Goal: Find specific page/section: Find specific page/section

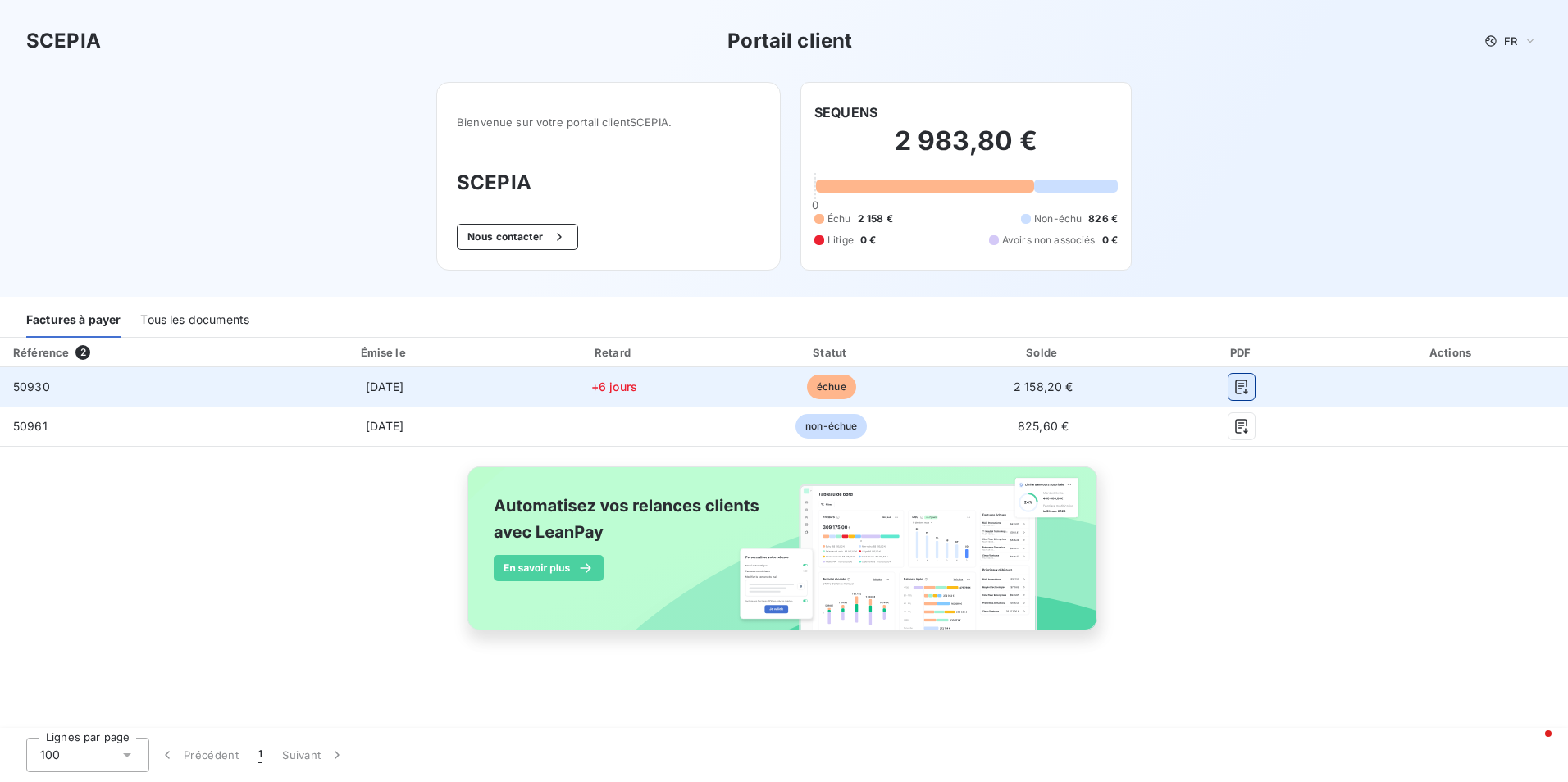
click at [1239, 393] on icon "button" at bounding box center [1242, 387] width 12 height 15
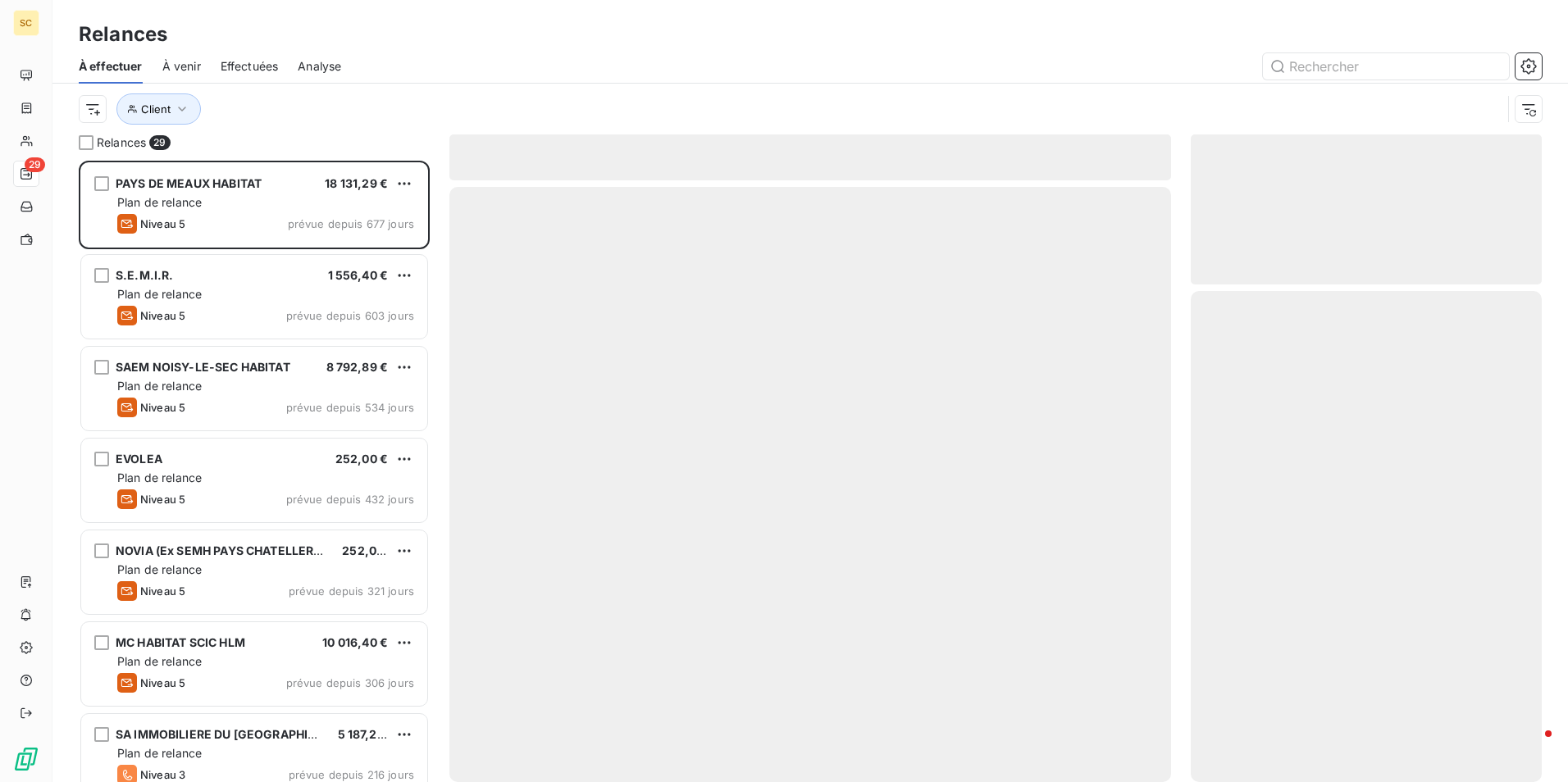
scroll to position [609, 339]
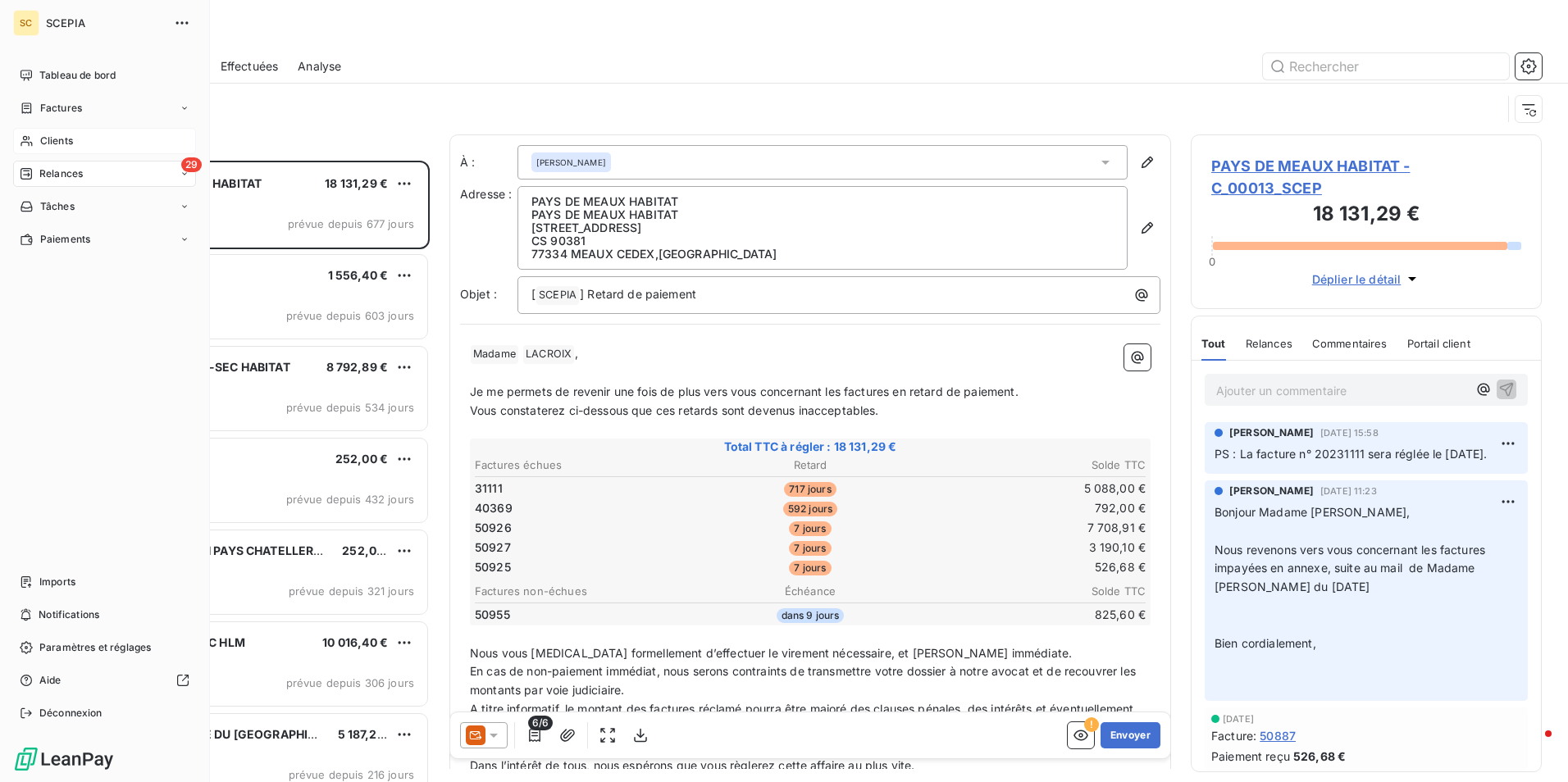
click at [63, 144] on span "Clients" at bounding box center [57, 141] width 33 height 15
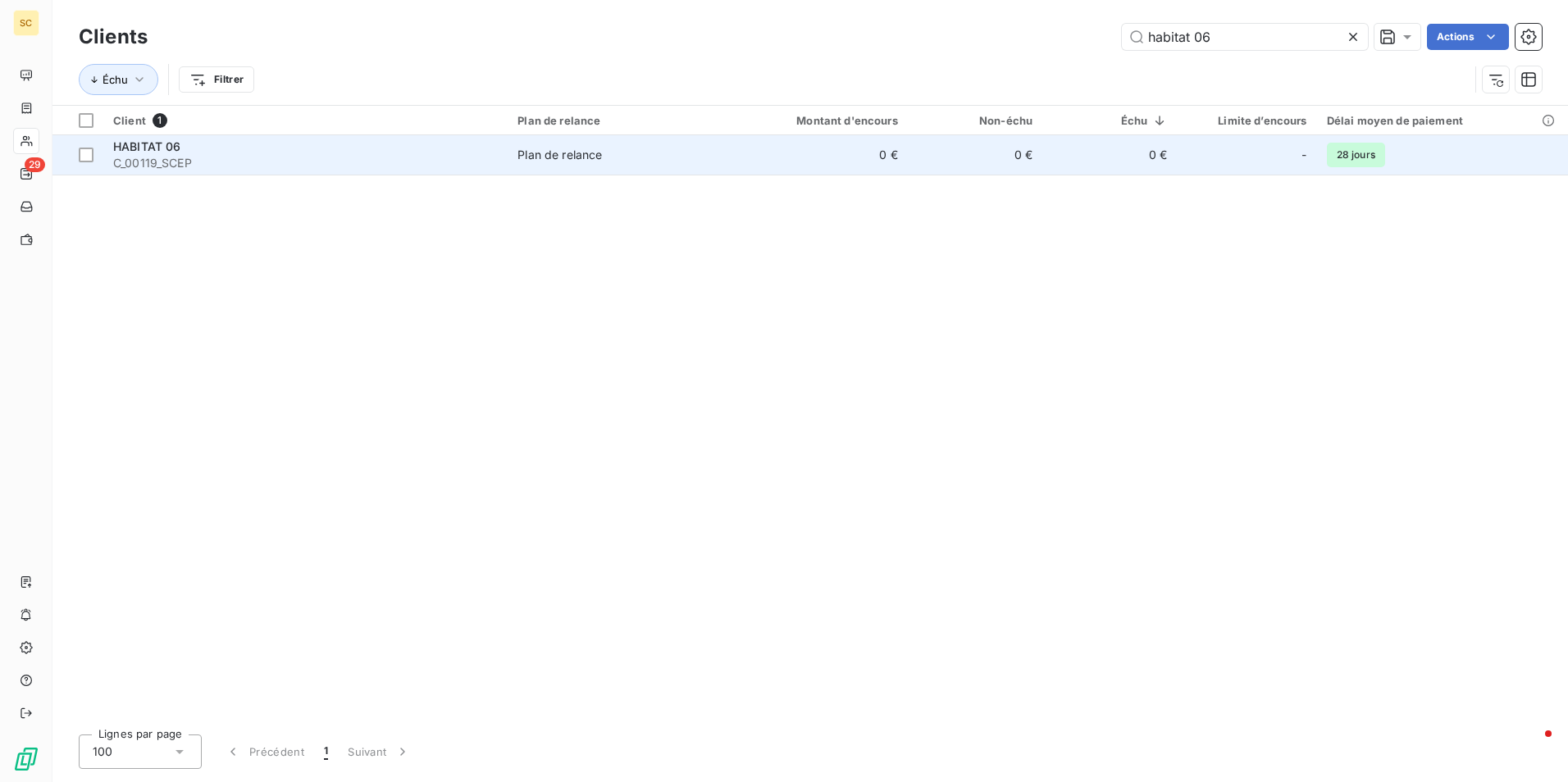
type input "habitat 06"
click at [117, 148] on span "HABITAT 06" at bounding box center [147, 146] width 68 height 14
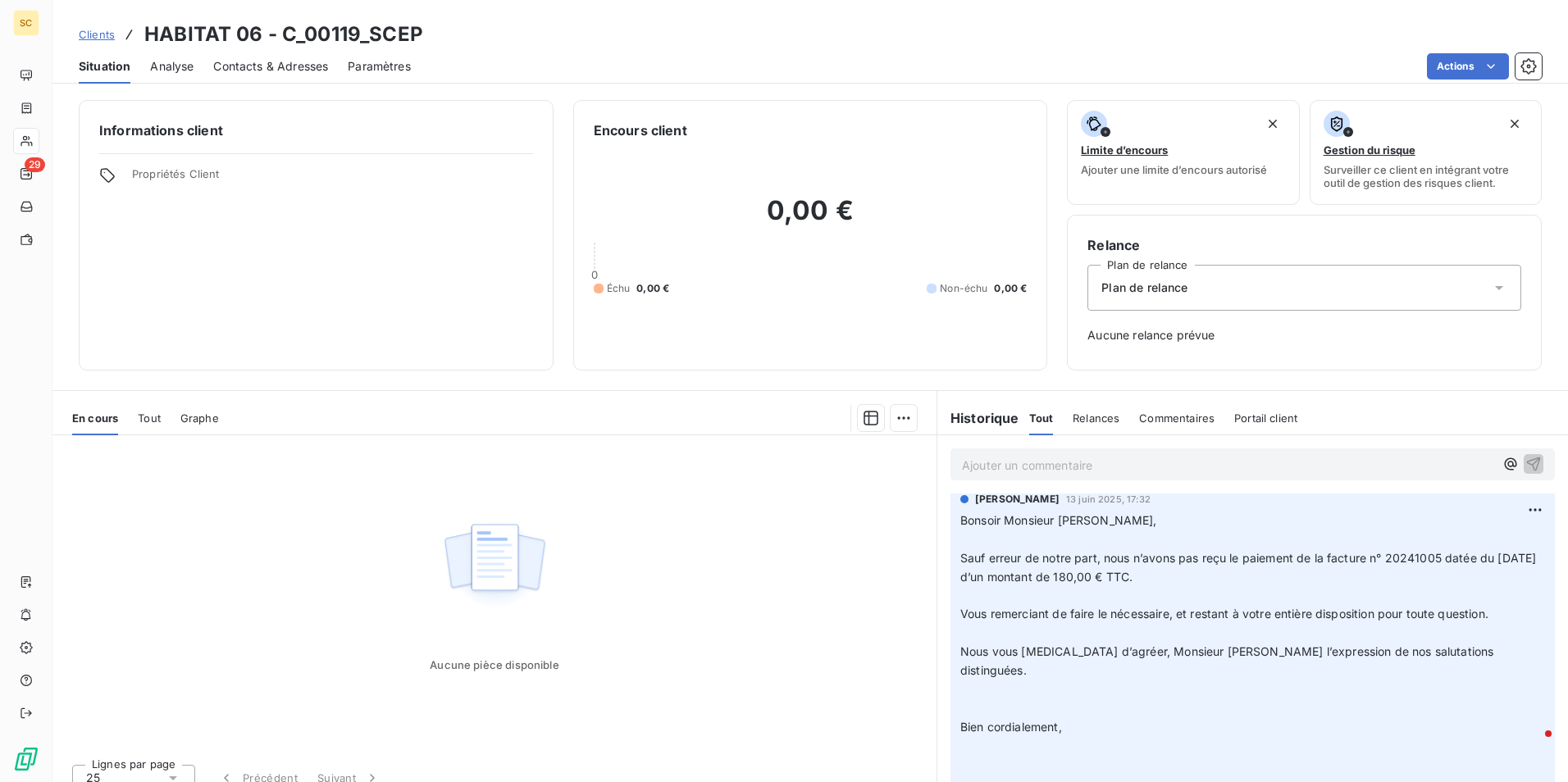
scroll to position [1311, 0]
